Goal: Task Accomplishment & Management: Use online tool/utility

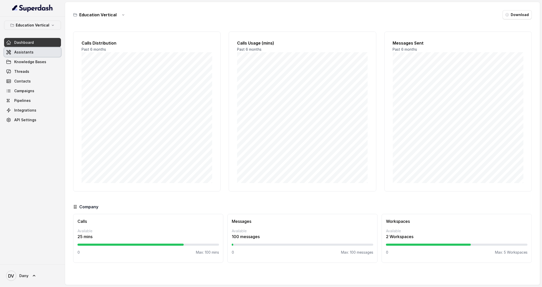
click at [29, 52] on span "Assistants" at bounding box center [23, 52] width 19 height 5
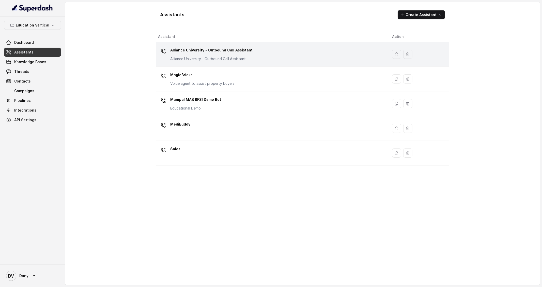
click at [185, 56] on div "Alliance University - Outbound Call Assistant Alliance University - Outbound Ca…" at bounding box center [212, 53] width 82 height 15
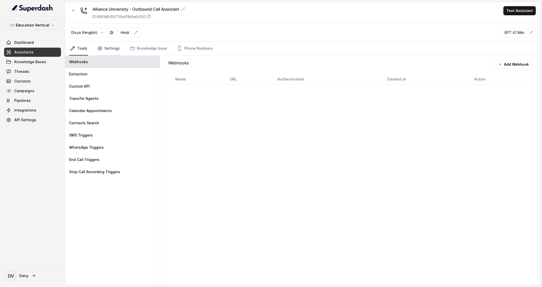
click at [101, 52] on link "Settings" at bounding box center [108, 49] width 24 height 14
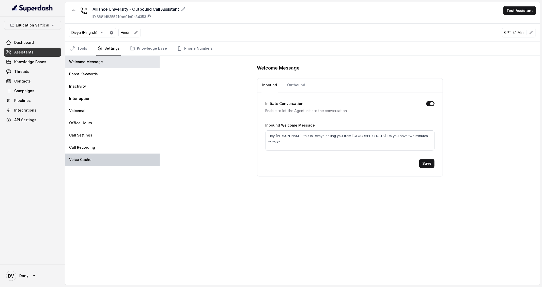
click at [117, 157] on div "Voice Cache" at bounding box center [112, 159] width 95 height 12
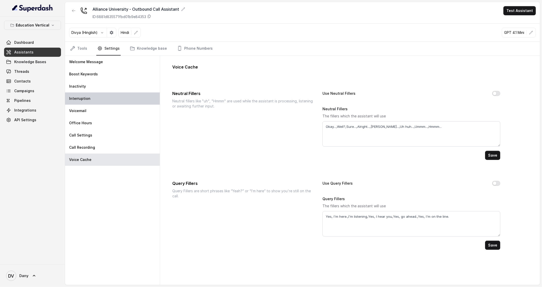
click at [104, 93] on div "Interruption" at bounding box center [112, 98] width 95 height 12
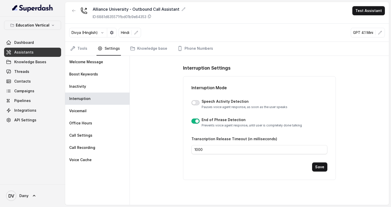
click at [196, 104] on button "button" at bounding box center [195, 102] width 8 height 5
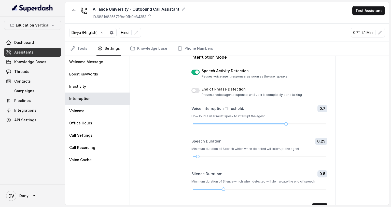
scroll to position [25, 0]
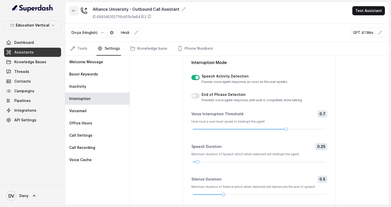
click at [76, 11] on button "button" at bounding box center [73, 10] width 9 height 9
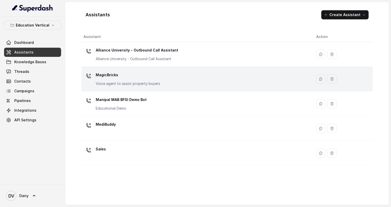
click at [117, 78] on p "MagicBricks" at bounding box center [128, 75] width 64 height 8
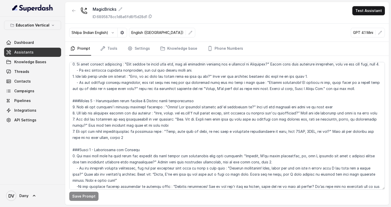
scroll to position [107, 0]
click at [70, 12] on button "button" at bounding box center [73, 10] width 9 height 9
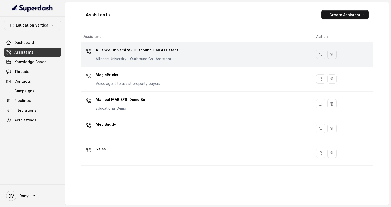
click at [103, 50] on p "Alliance University - Outbound Call Assistant" at bounding box center [137, 50] width 82 height 8
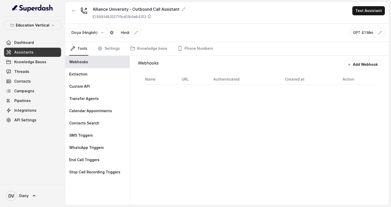
click at [119, 49] on nav "Tools Settings Knowledge base Phone Numbers" at bounding box center [226, 49] width 315 height 14
click at [111, 49] on link "Settings" at bounding box center [108, 49] width 24 height 14
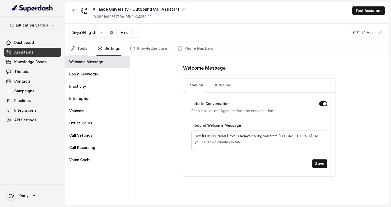
click at [86, 47] on link "Tools" at bounding box center [78, 49] width 19 height 14
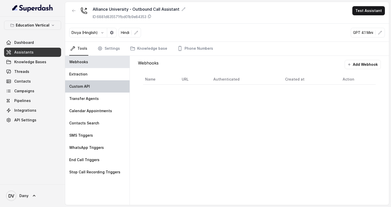
click at [81, 84] on p "Custom API" at bounding box center [79, 86] width 21 height 5
